Goal: Task Accomplishment & Management: Complete application form

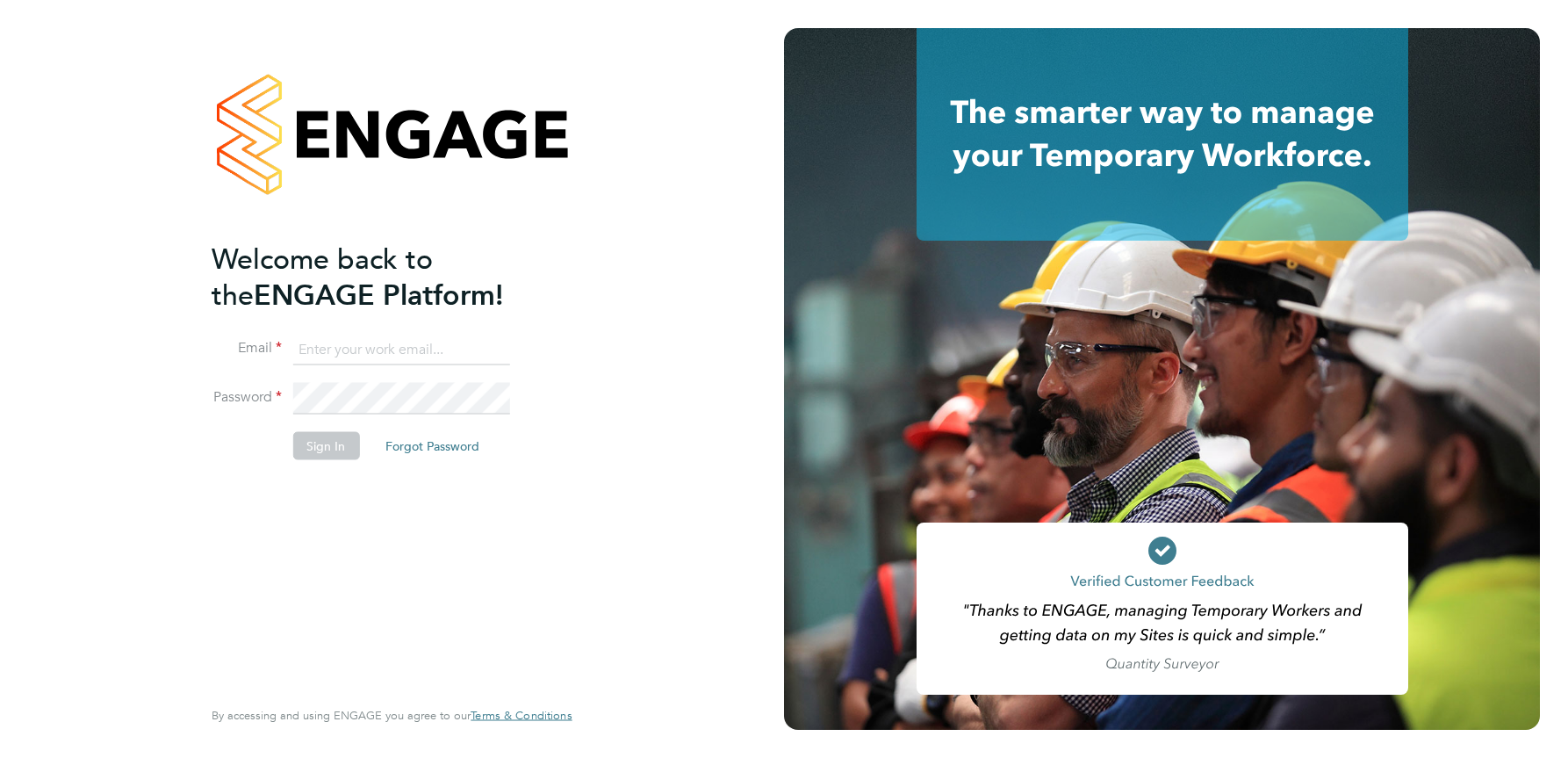
type input "[PERSON_NAME][EMAIL_ADDRESS][DOMAIN_NAME]"
click at [317, 448] on button "Sign In" at bounding box center [325, 445] width 67 height 29
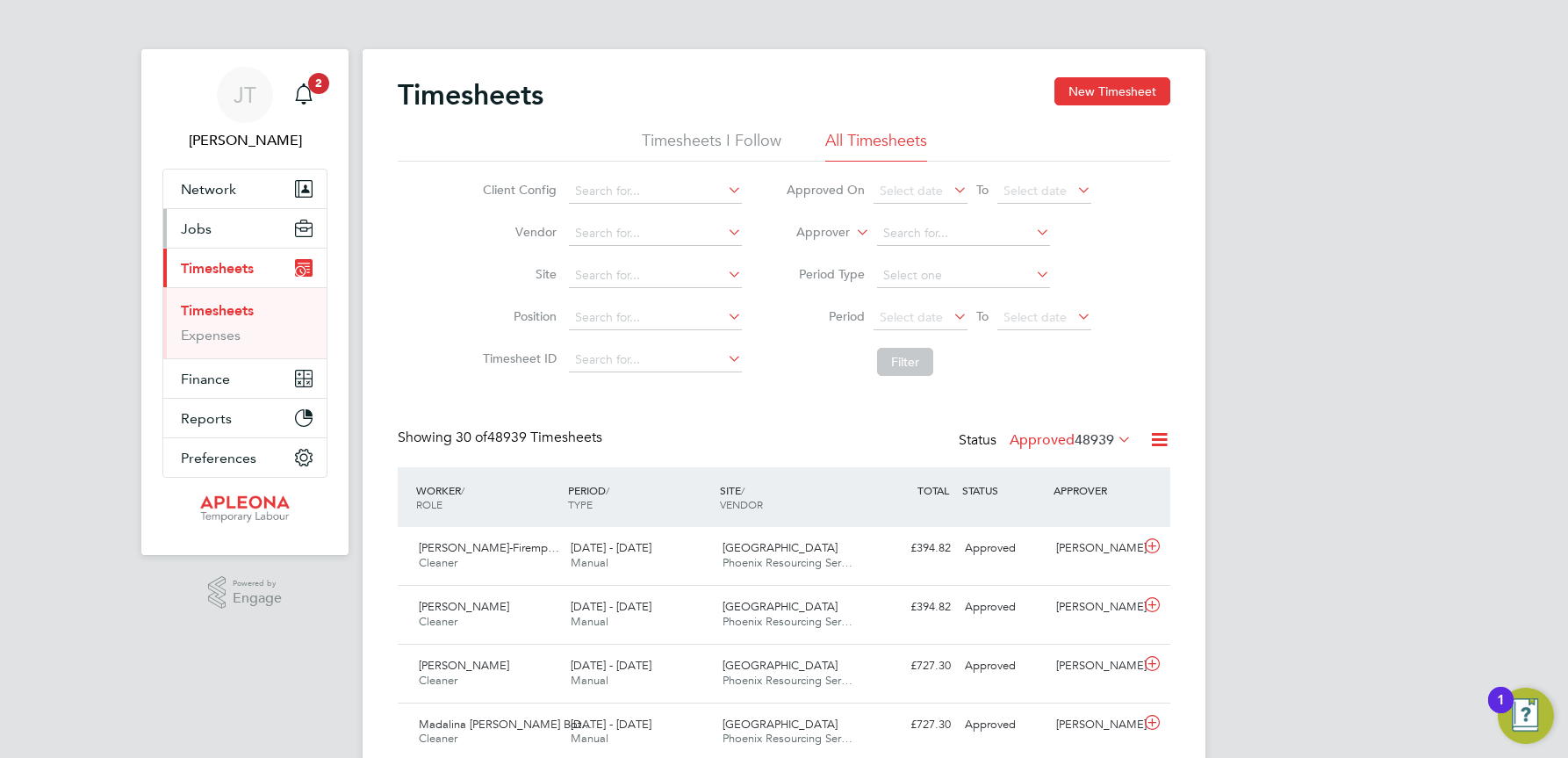
click at [205, 233] on span "Jobs" at bounding box center [196, 229] width 31 height 17
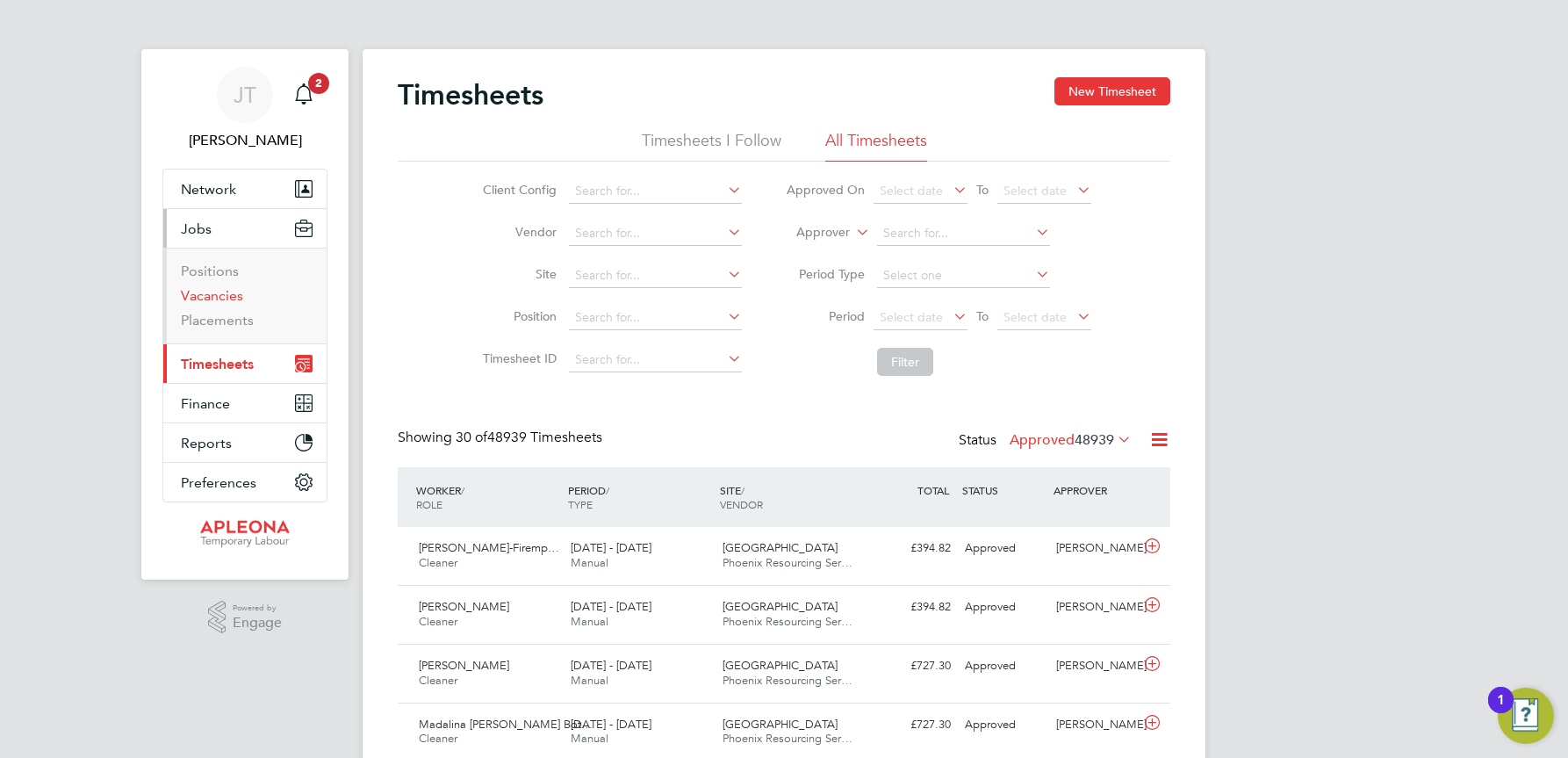
click at [214, 293] on link "Vacancies" at bounding box center [212, 295] width 62 height 17
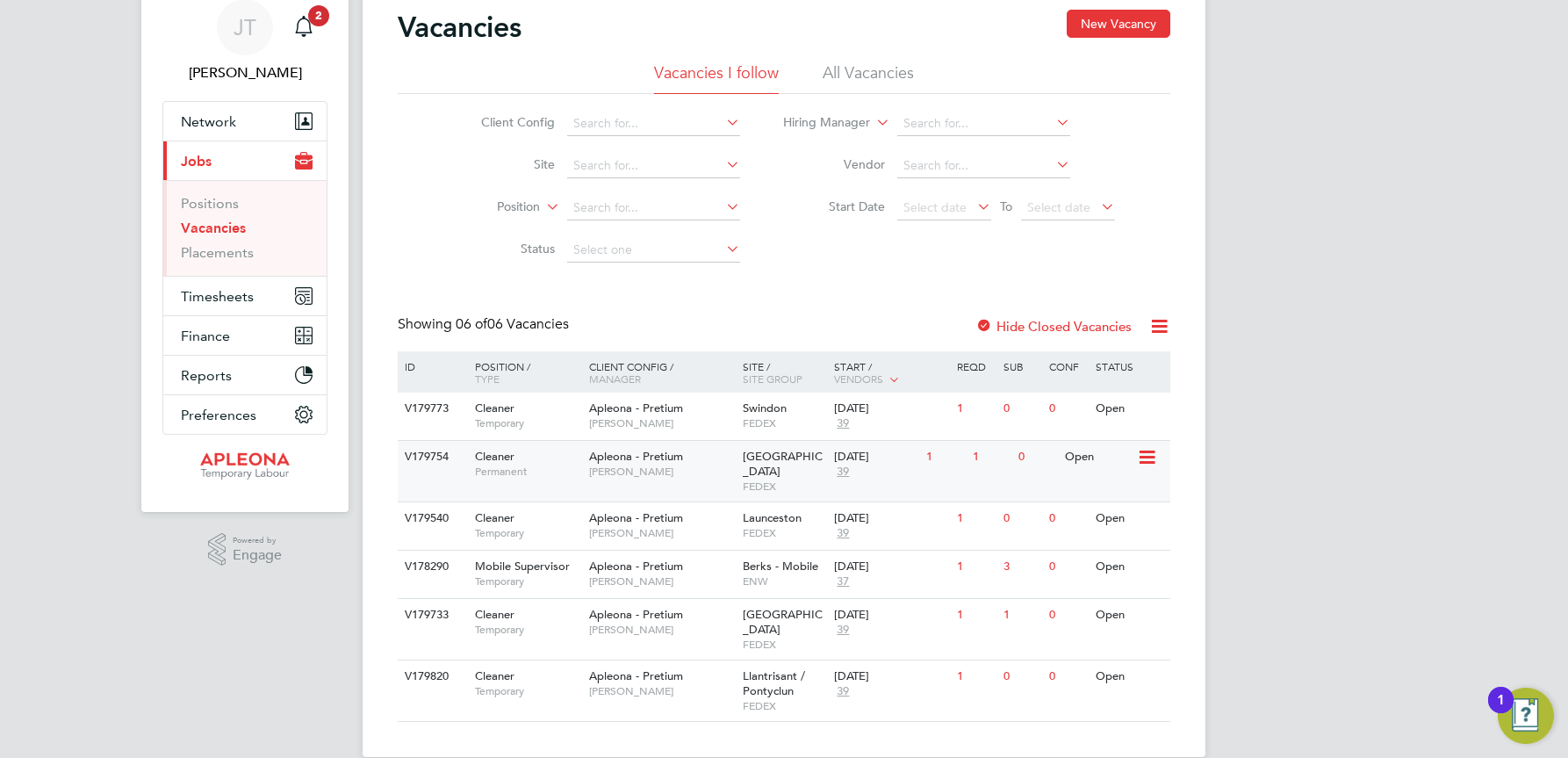
click at [766, 455] on span "Wellingborough" at bounding box center [783, 464] width 80 height 30
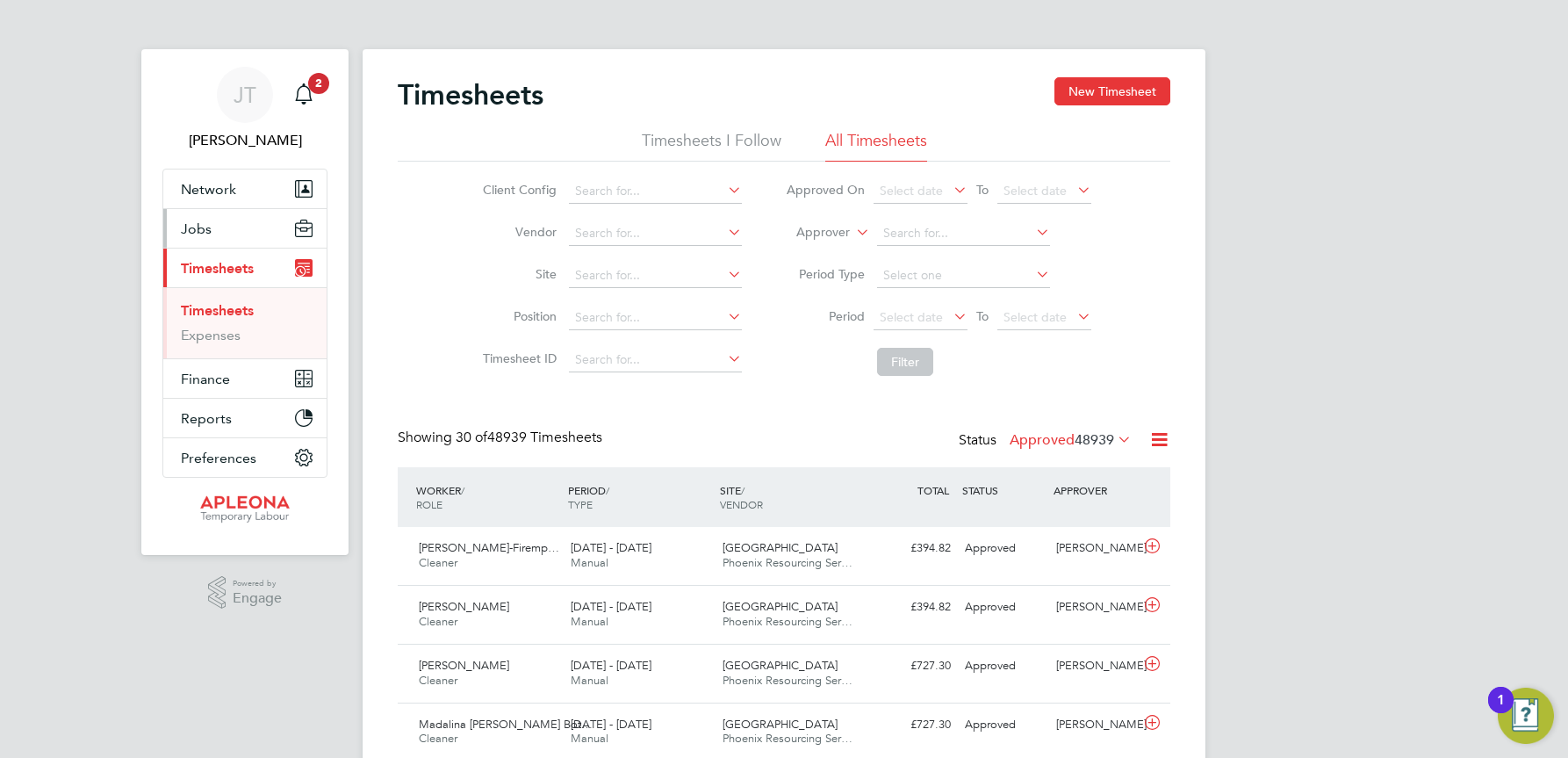
click at [202, 229] on span "Jobs" at bounding box center [196, 229] width 31 height 17
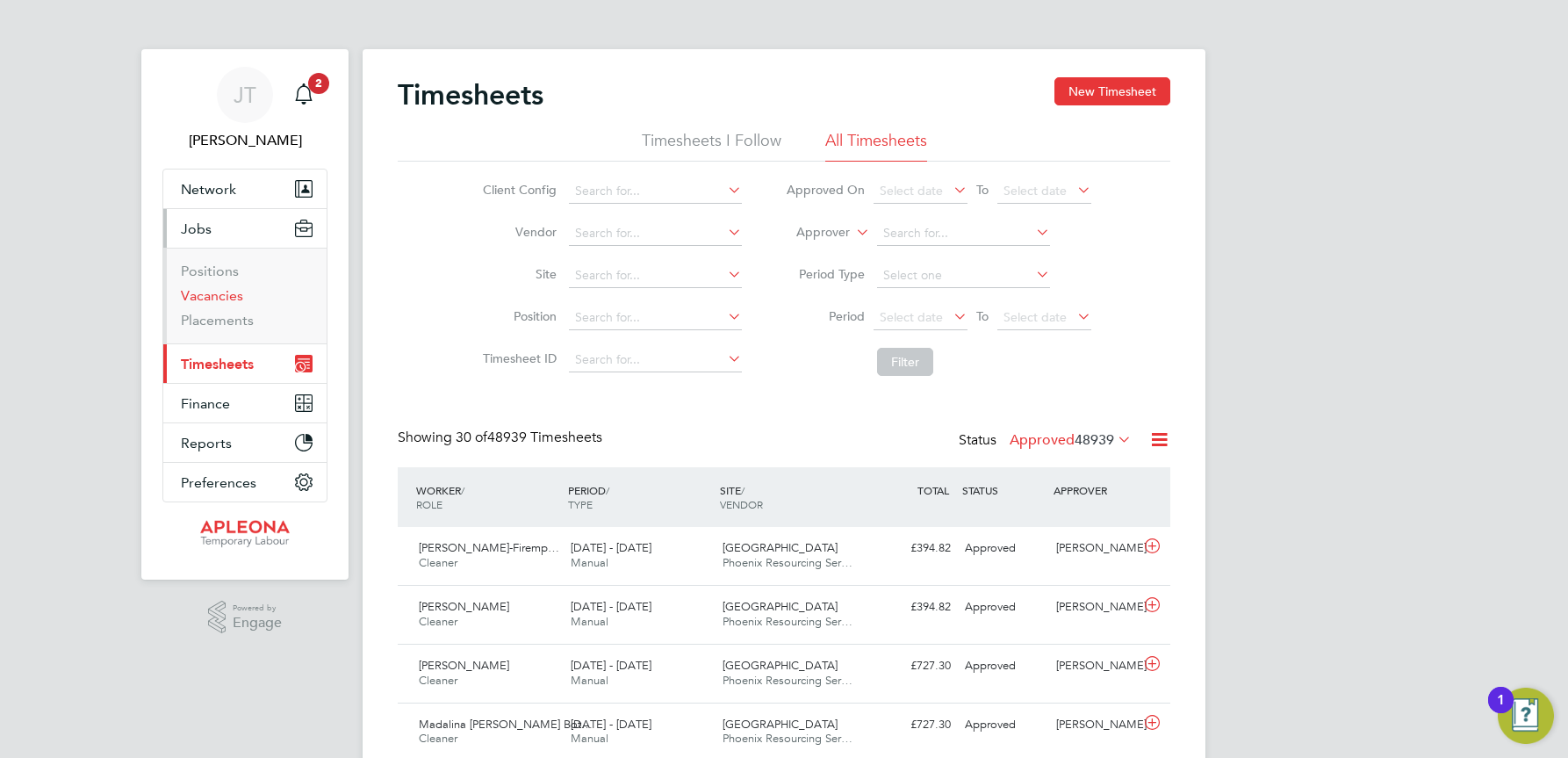
click at [217, 299] on link "Vacancies" at bounding box center [212, 295] width 62 height 17
